Goal: Task Accomplishment & Management: Use online tool/utility

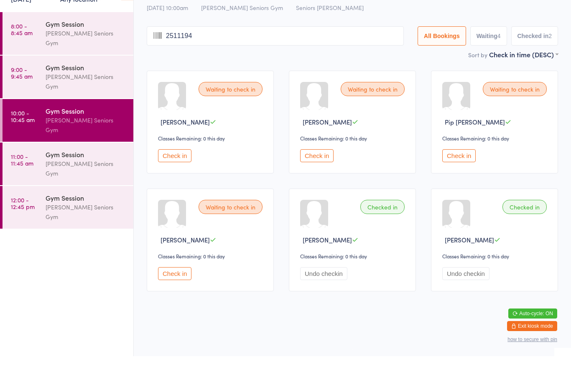
type input "25111949"
type input "28101945"
type input "3101954"
type input "2051964"
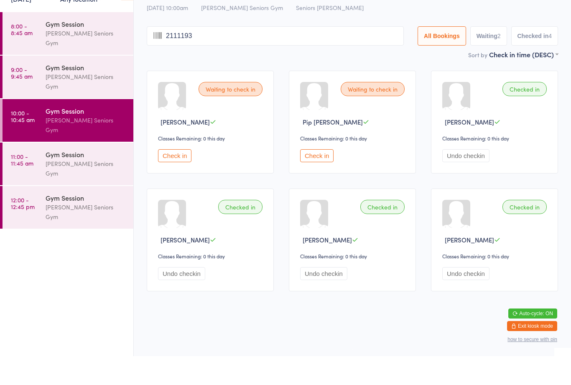
type input "21111939"
type input "14081950"
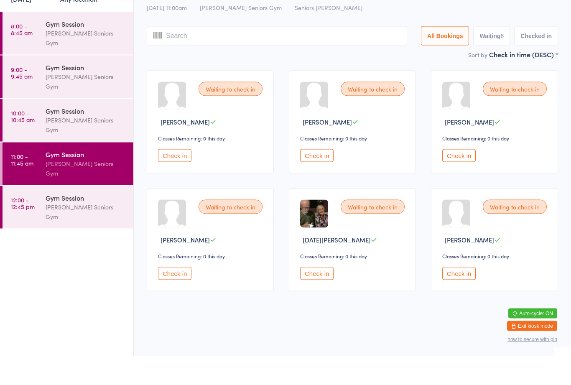
scroll to position [5, 0]
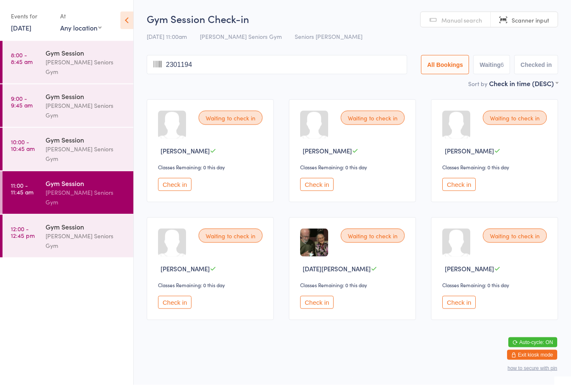
type input "23011949"
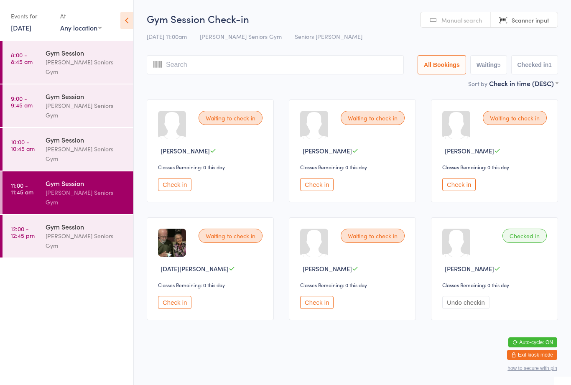
click at [100, 144] on div "[PERSON_NAME] Seniors Gym" at bounding box center [86, 153] width 81 height 19
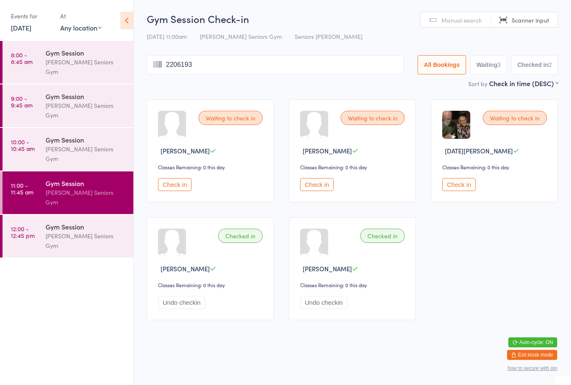
type input "22061937"
type input "30121936"
